Goal: Use online tool/utility: Utilize a website feature to perform a specific function

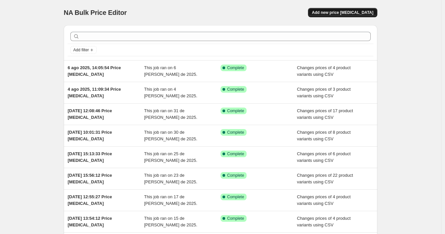
click at [332, 14] on span "Add new price [MEDICAL_DATA]" at bounding box center [342, 12] width 61 height 5
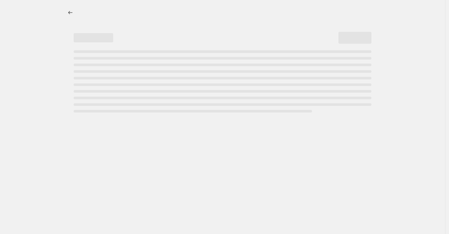
select select "percentage"
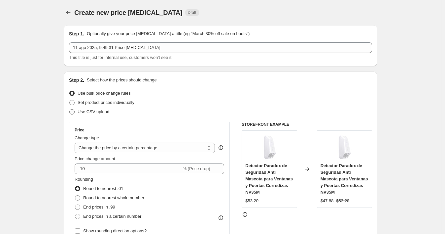
click at [104, 113] on span "Use CSV upload" at bounding box center [94, 111] width 32 height 5
click at [70, 109] on input "Use CSV upload" at bounding box center [69, 109] width 0 height 0
radio input "true"
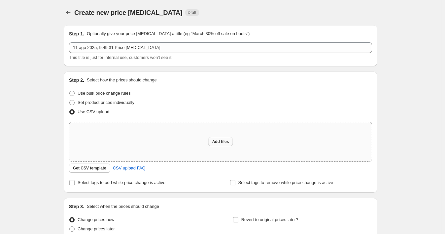
click at [227, 141] on span "Add files" at bounding box center [220, 141] width 17 height 5
type input "C:\fakepath\11082025_948 P3 SHOPIFY.csv"
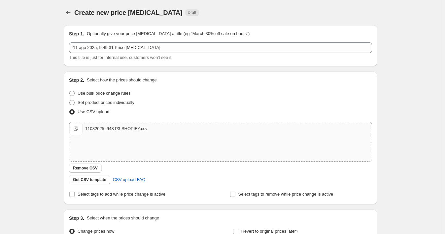
scroll to position [72, 0]
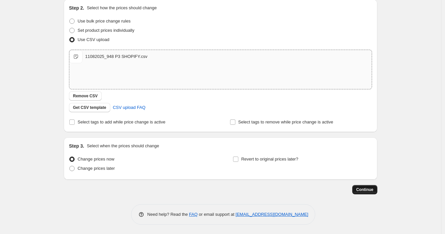
click at [367, 189] on span "Continue" at bounding box center [365, 189] width 17 height 5
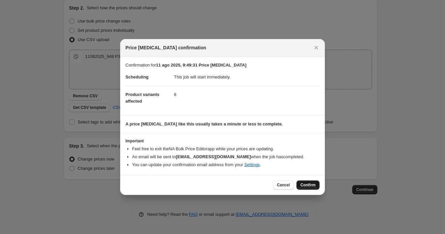
click at [306, 185] on span "Confirm" at bounding box center [308, 184] width 15 height 5
